Goal: Task Accomplishment & Management: Manage account settings

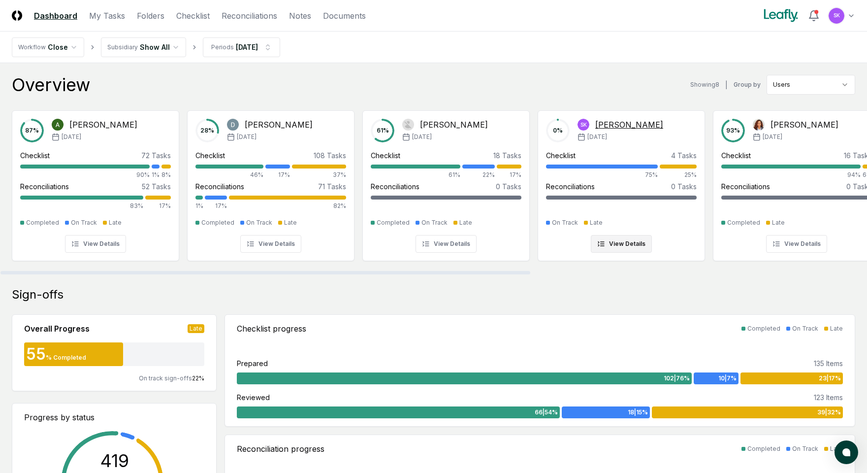
click at [684, 165] on div at bounding box center [678, 166] width 37 height 4
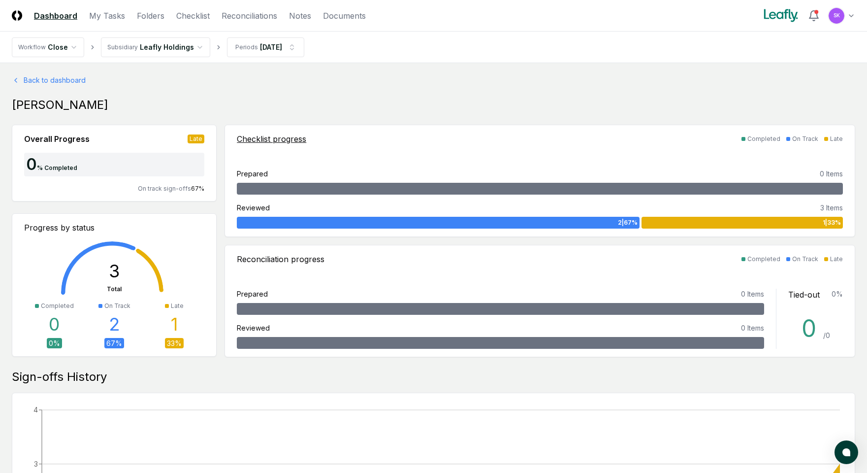
click at [685, 222] on div "1 | 33 %" at bounding box center [741, 223] width 201 height 12
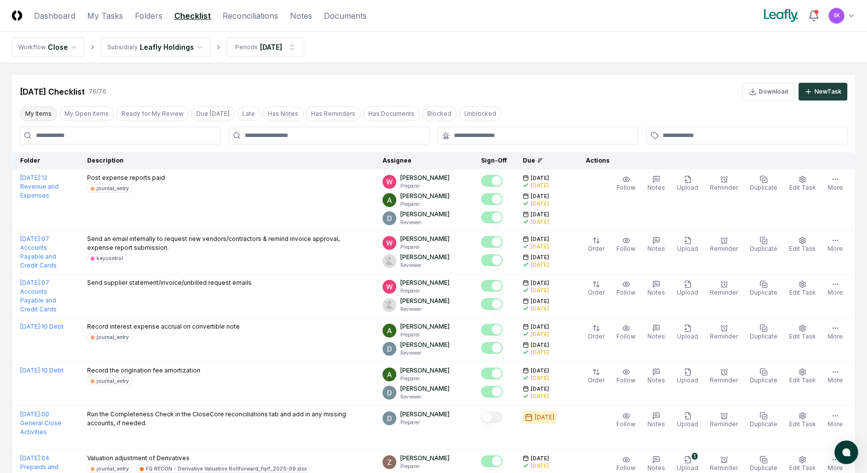
click at [38, 113] on button "My Items" at bounding box center [38, 113] width 37 height 15
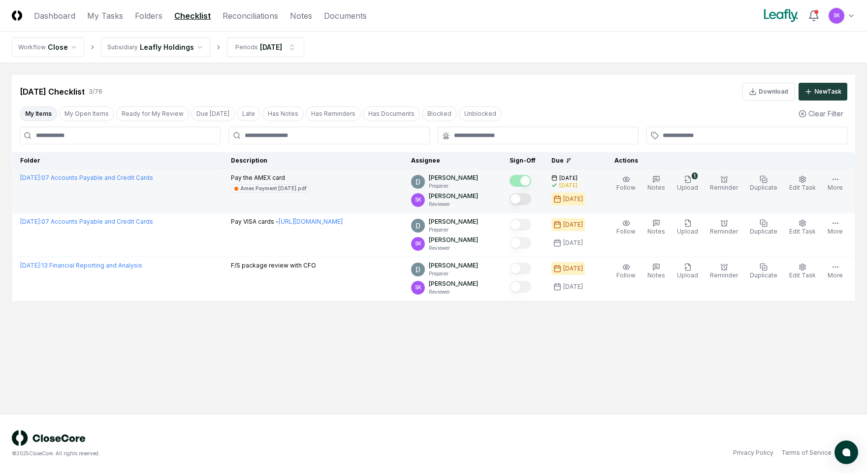
click at [531, 198] on button "Mark complete" at bounding box center [520, 199] width 22 height 12
click at [54, 16] on link "Dashboard" at bounding box center [54, 16] width 41 height 12
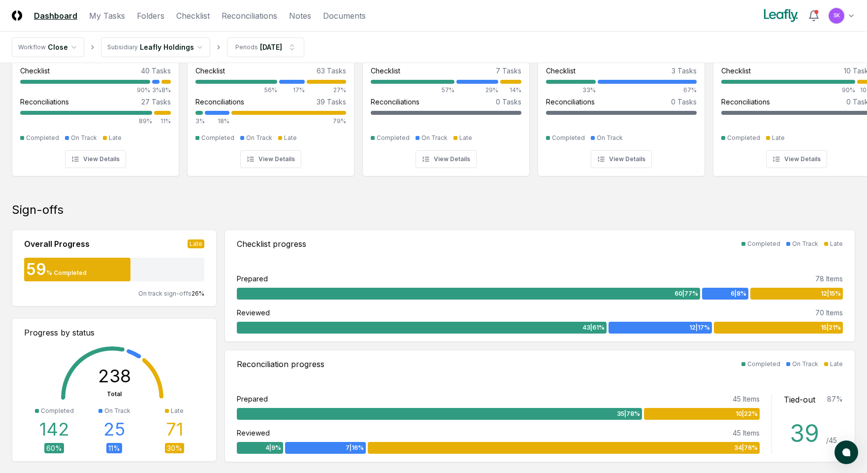
scroll to position [86, 0]
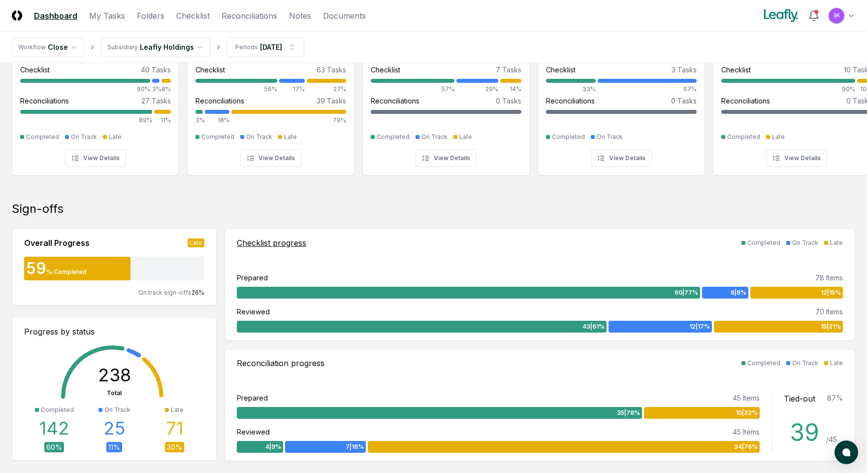
click at [724, 290] on div "6 | 8 %" at bounding box center [725, 292] width 46 height 12
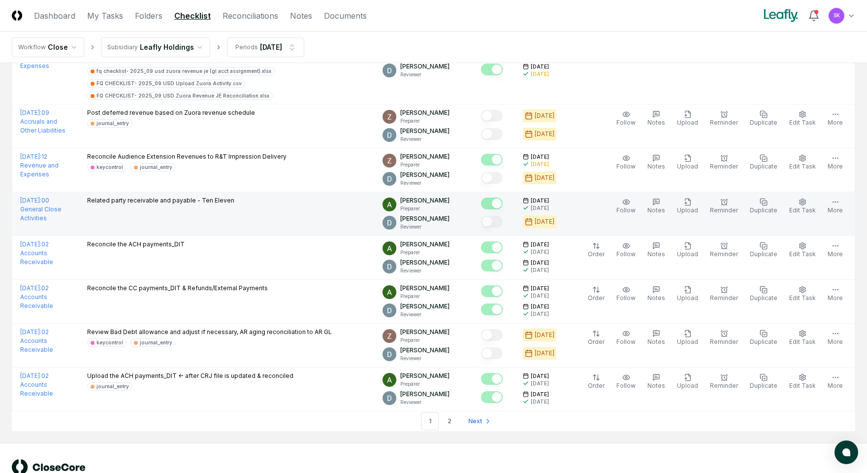
scroll to position [2003, 0]
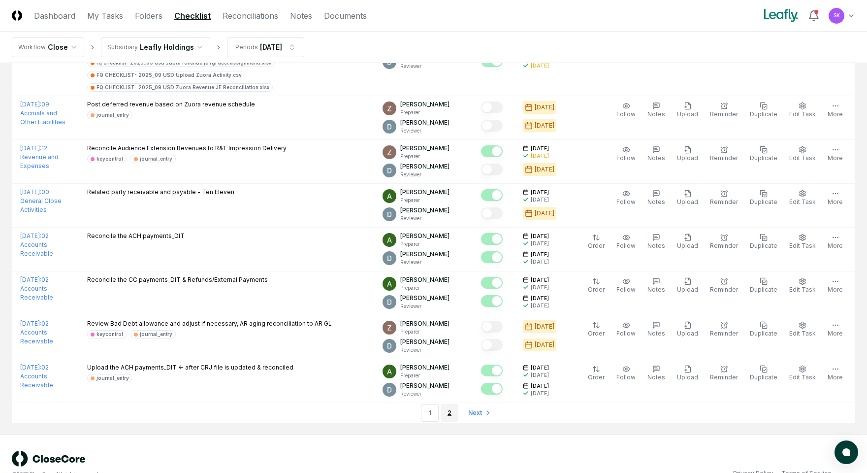
click at [450, 404] on link "2" at bounding box center [450, 413] width 18 height 18
